Goal: Find specific fact: Find specific page/section

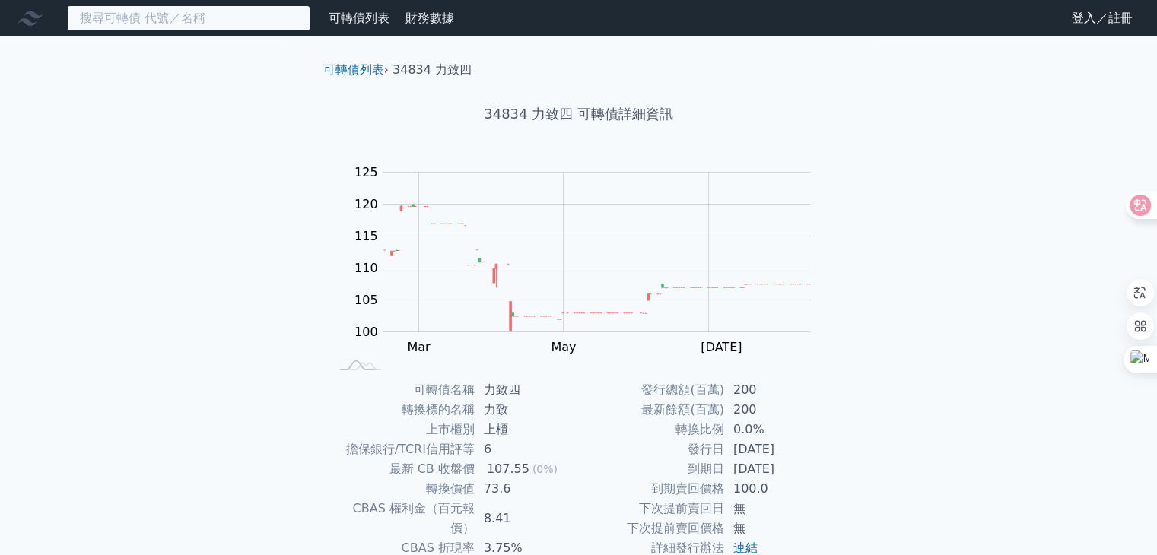
click at [289, 23] on input at bounding box center [188, 18] width 243 height 26
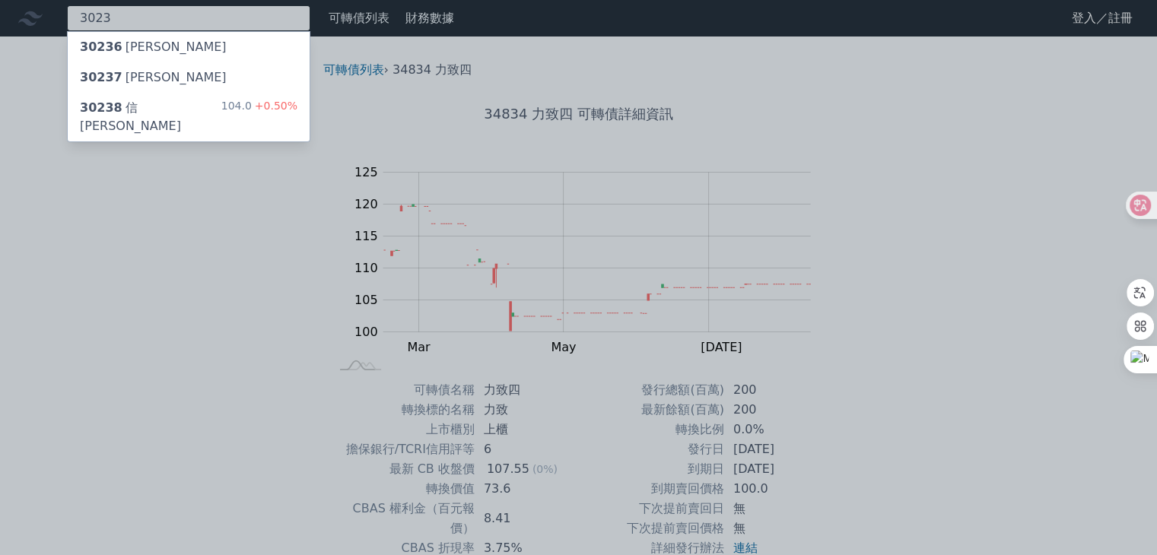
type input "3023"
click at [192, 100] on div "30238 信邦八 104.0 +0.50%" at bounding box center [189, 117] width 242 height 49
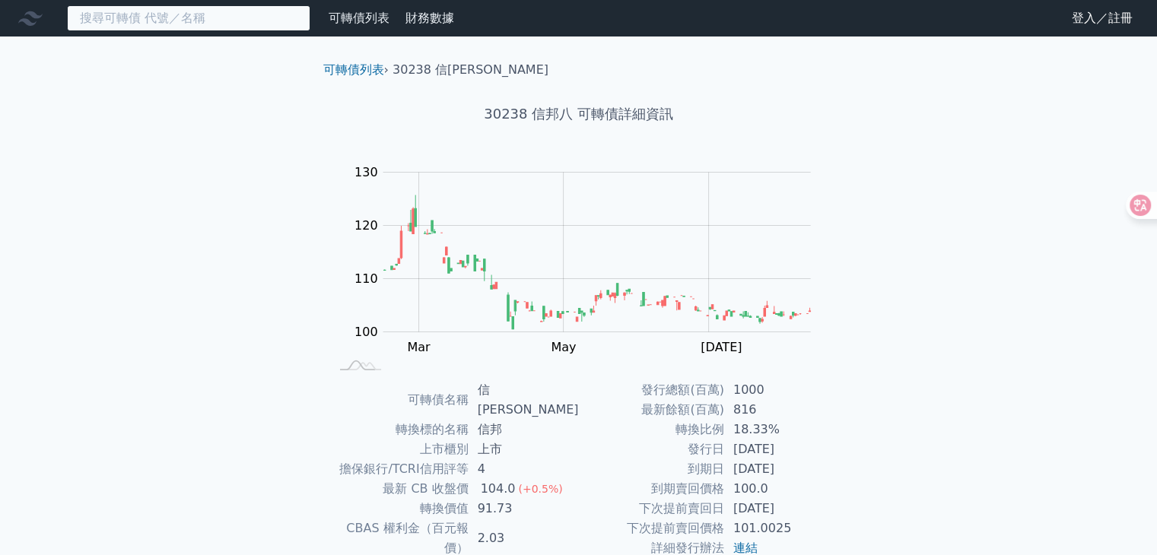
click at [281, 21] on input at bounding box center [188, 18] width 243 height 26
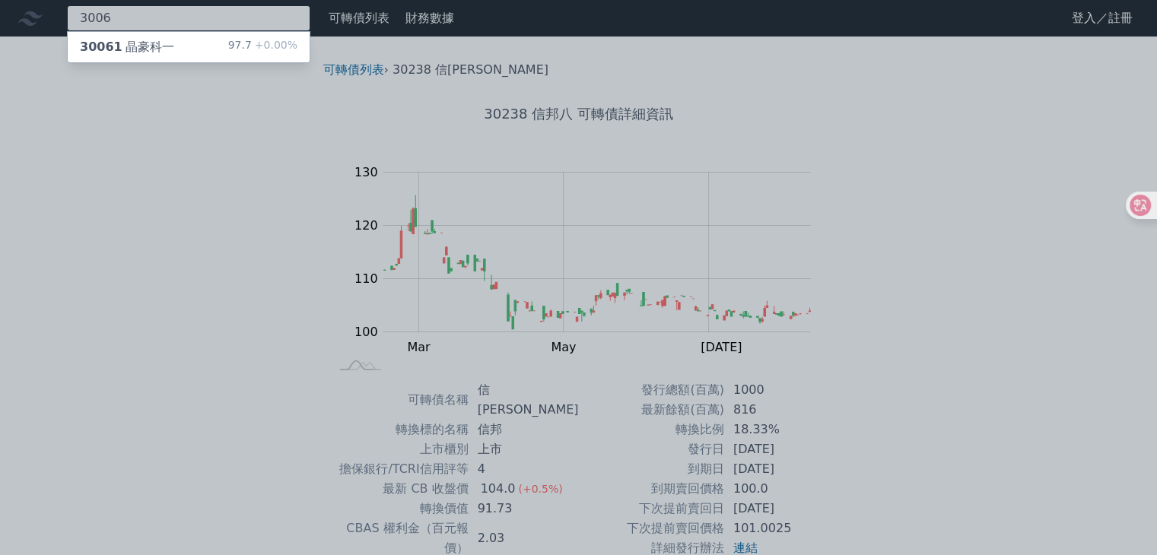
type input "3006"
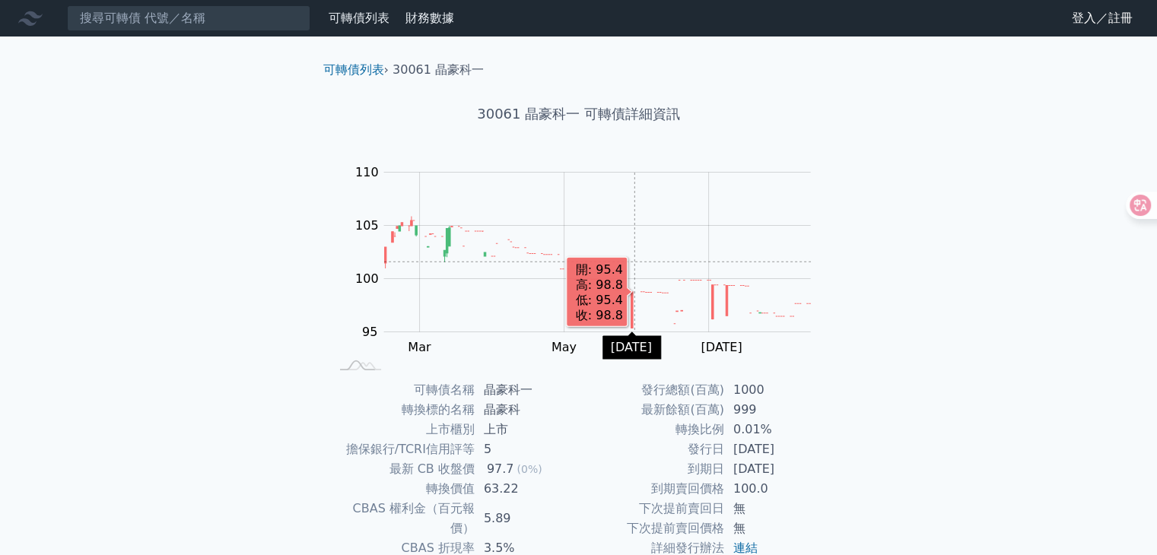
scroll to position [149, 0]
